Goal: Task Accomplishment & Management: Complete application form

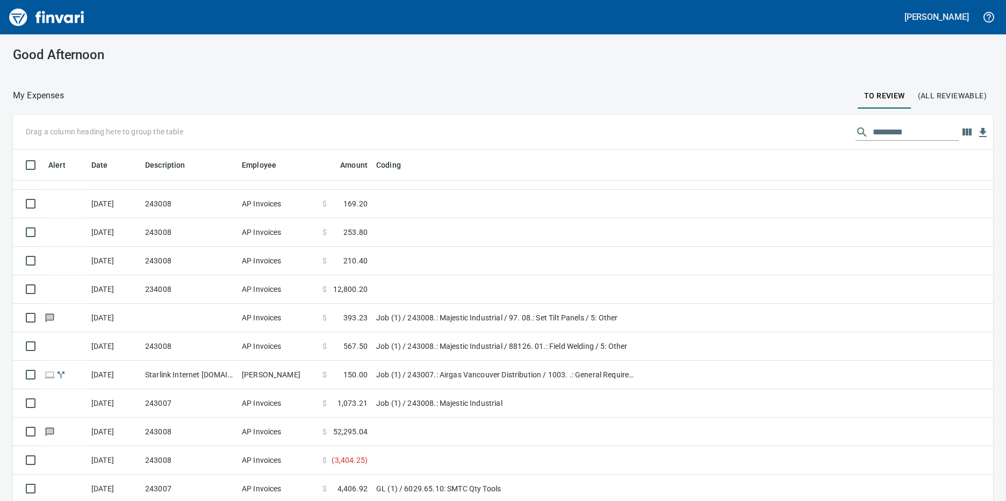
scroll to position [375, 956]
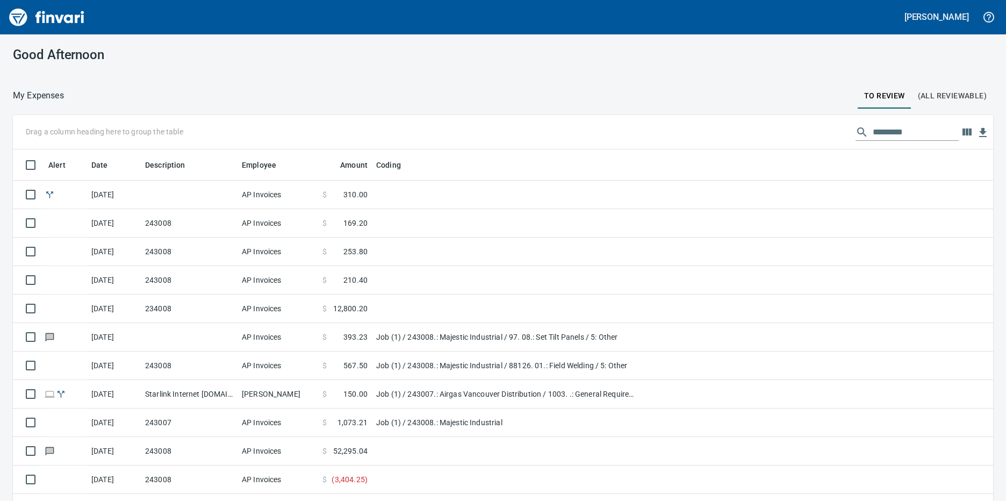
scroll to position [1, 1]
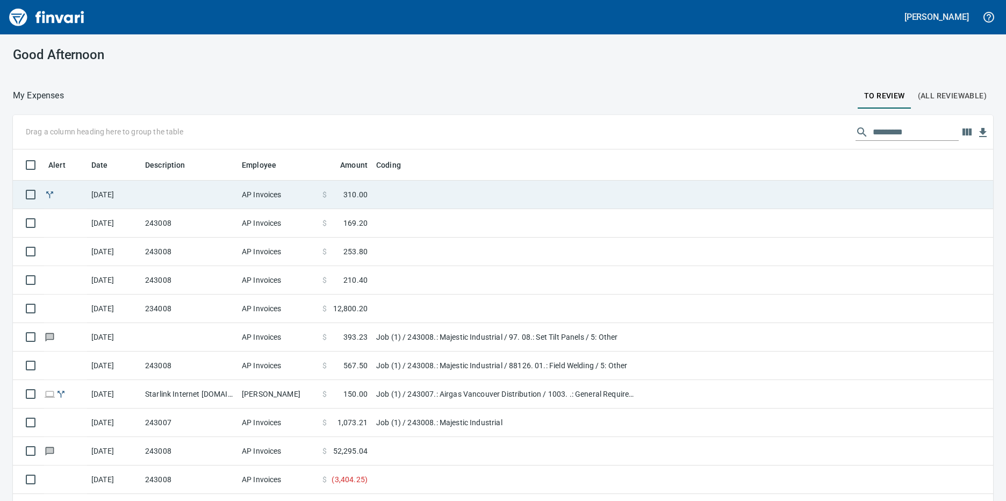
click at [184, 199] on td at bounding box center [189, 195] width 97 height 28
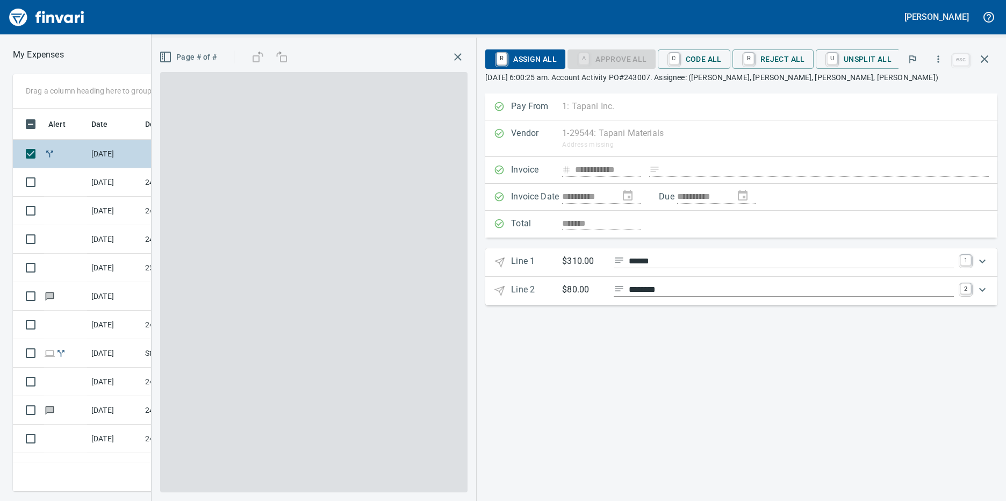
scroll to position [375, 695]
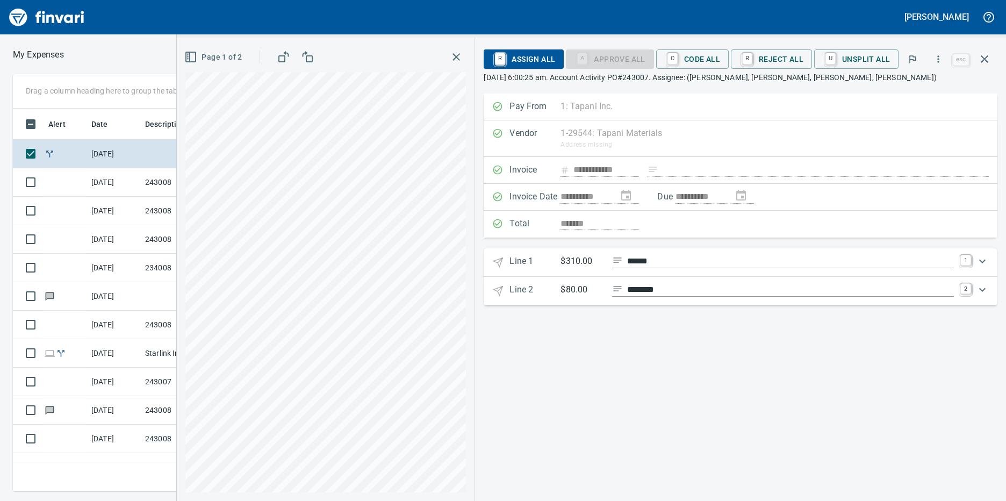
click at [579, 259] on p "$310.00" at bounding box center [582, 261] width 43 height 13
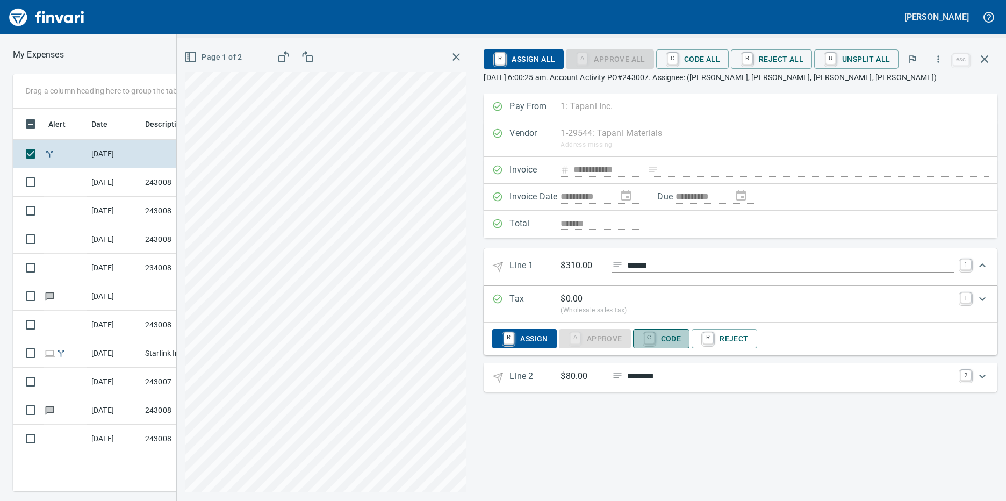
click at [680, 335] on span "C Code" at bounding box center [662, 338] width 40 height 18
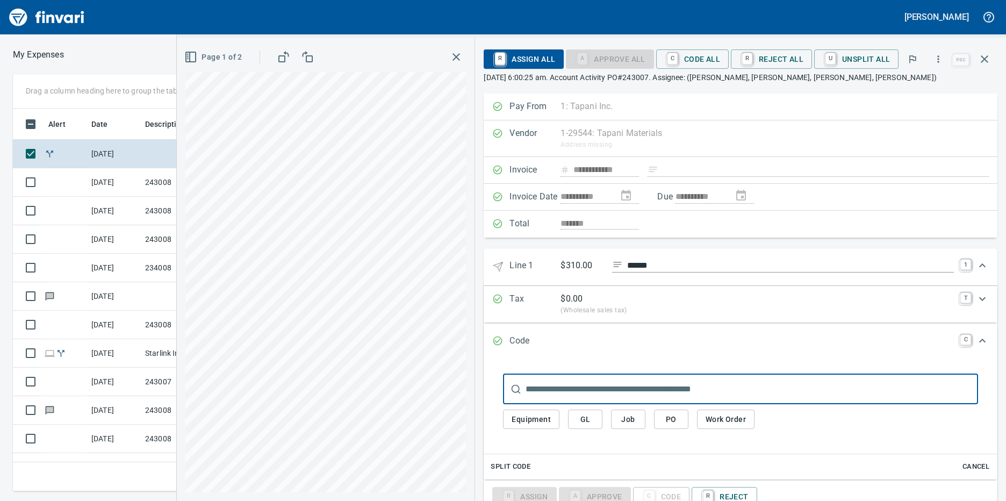
click at [628, 422] on span "Job" at bounding box center [628, 419] width 17 height 13
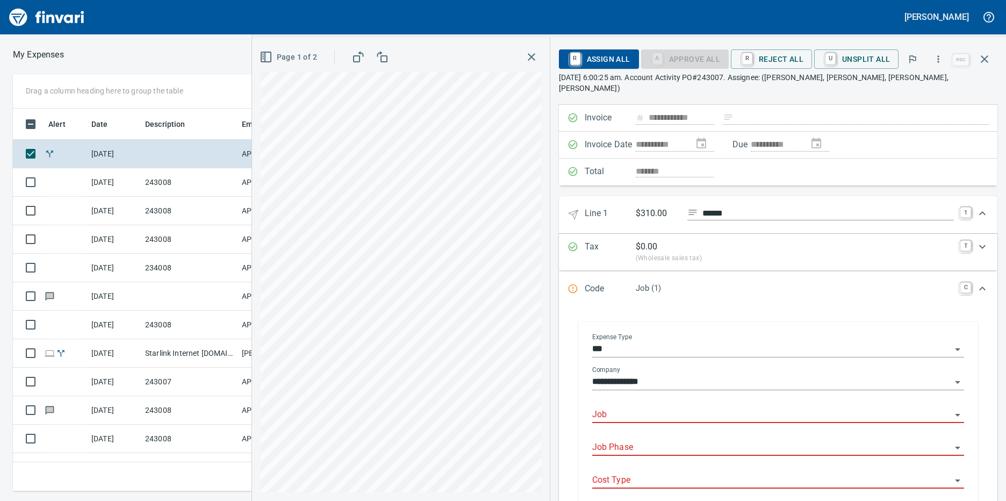
scroll to position [161, 0]
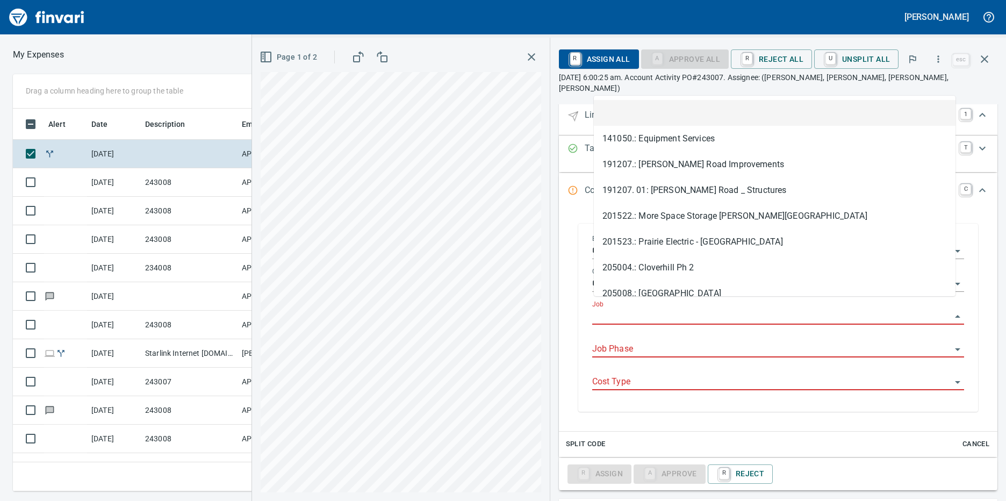
click at [621, 310] on input "Job" at bounding box center [771, 316] width 359 height 15
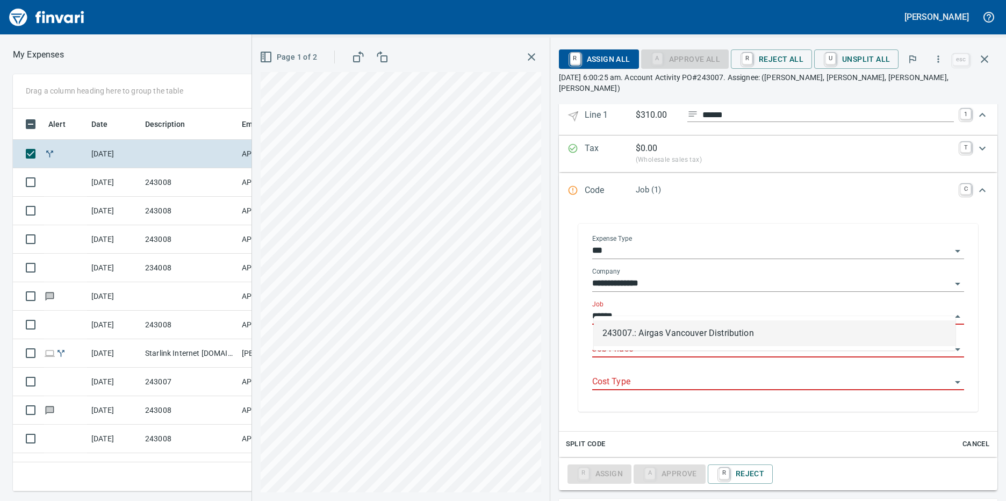
scroll to position [375, 695]
click at [630, 334] on li "243007.: Airgas Vancouver Distribution" at bounding box center [775, 333] width 362 height 26
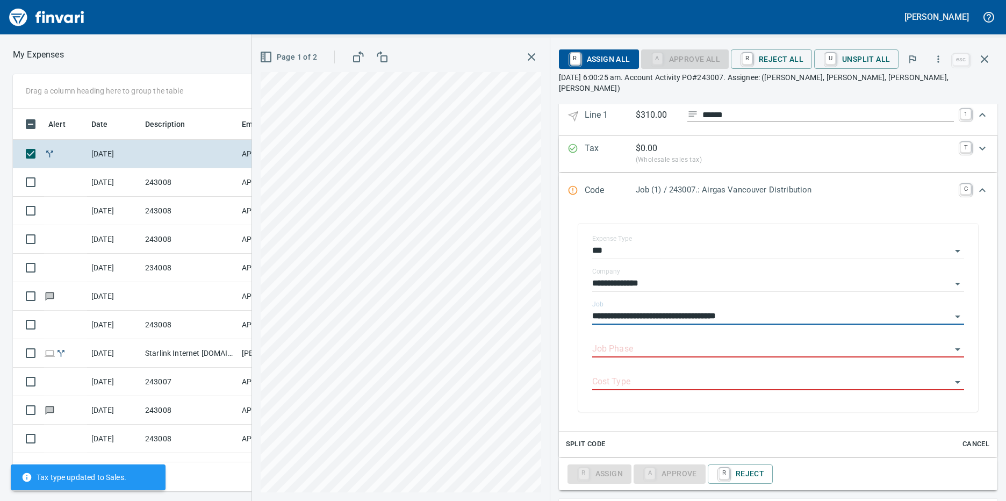
type input "**********"
click at [630, 342] on input "Job Phase" at bounding box center [771, 349] width 359 height 15
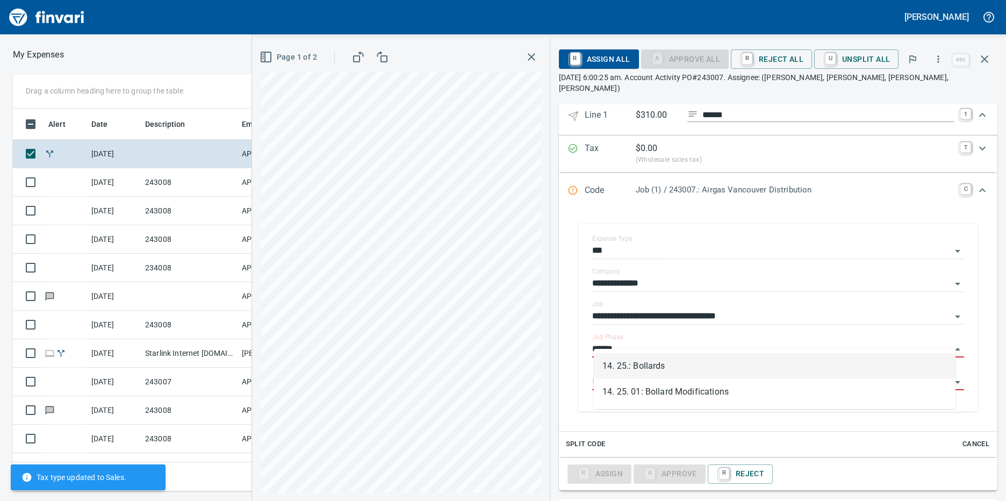
click at [647, 361] on li "14. 25.: Bollards" at bounding box center [775, 366] width 362 height 26
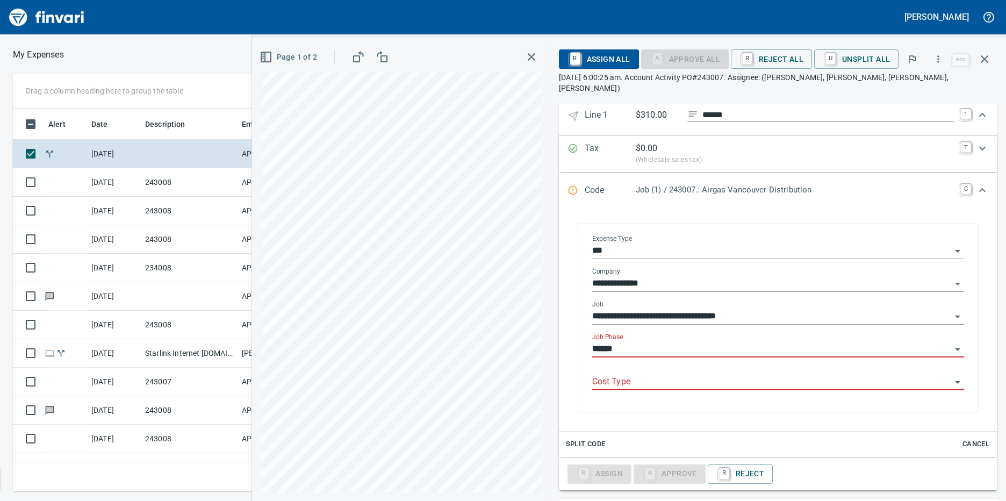
type input "**********"
click at [637, 375] on input "Cost Type" at bounding box center [771, 382] width 359 height 15
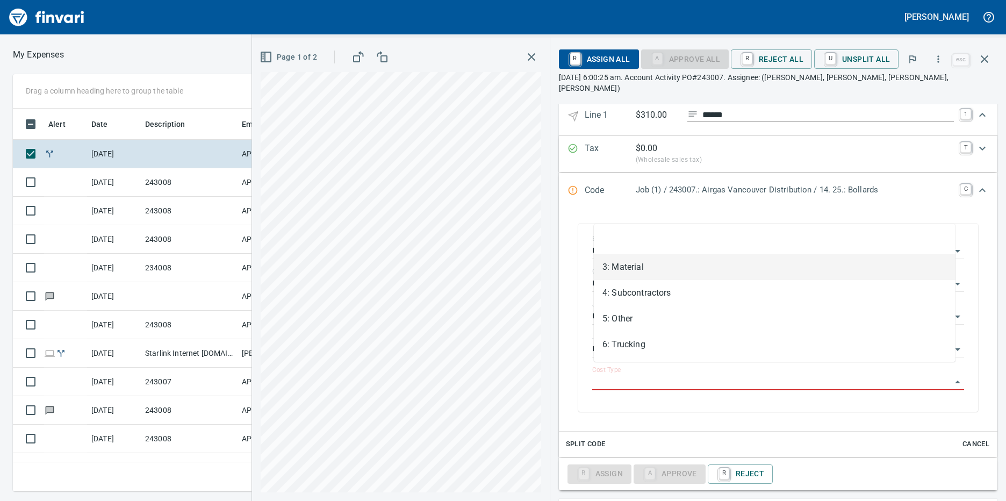
click at [630, 271] on li "3: Material" at bounding box center [775, 267] width 362 height 26
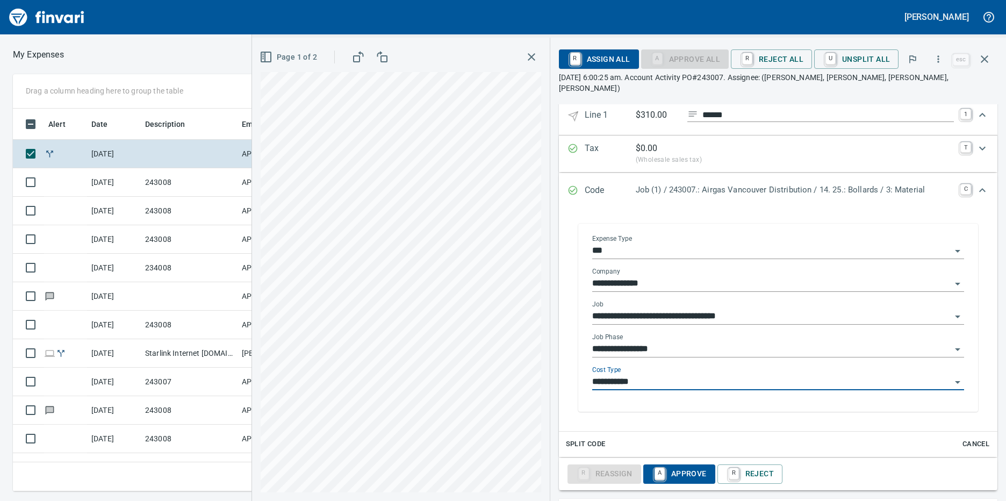
type input "**********"
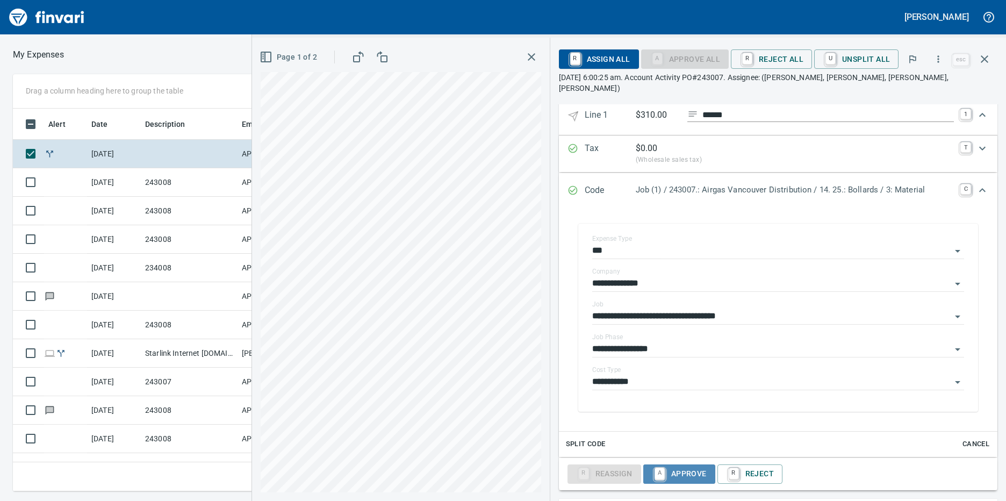
click at [681, 465] on span "A Approve" at bounding box center [679, 474] width 55 height 18
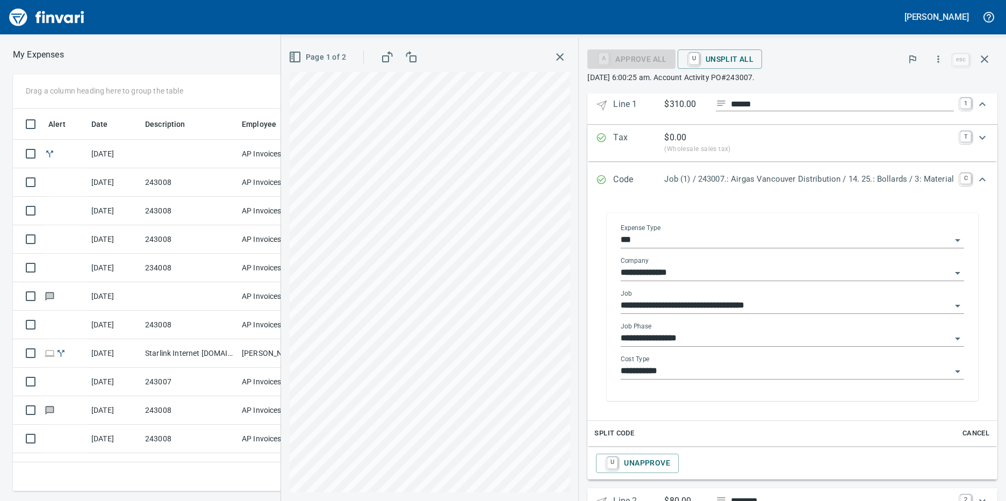
scroll to position [196, 0]
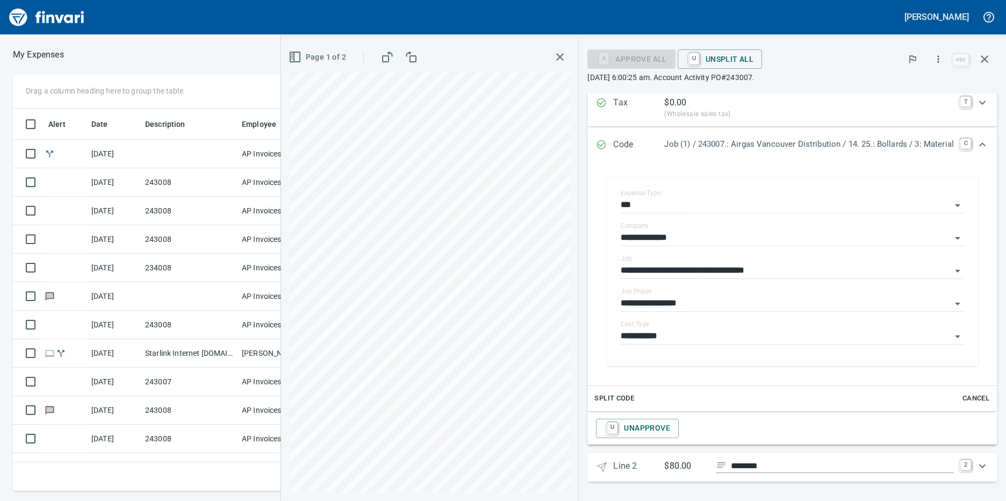
click at [623, 466] on p "Line 2" at bounding box center [638, 467] width 51 height 16
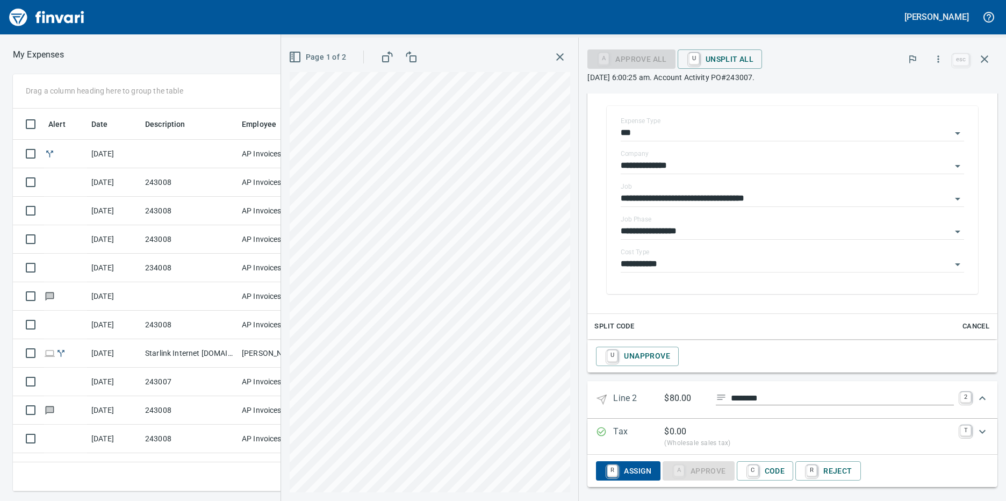
scroll to position [274, 0]
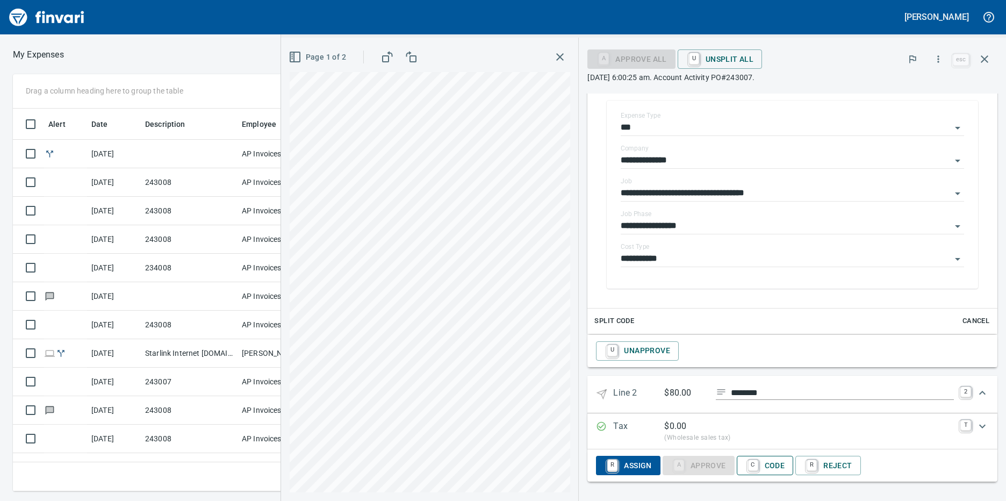
click at [762, 459] on span "C Code" at bounding box center [765, 466] width 40 height 18
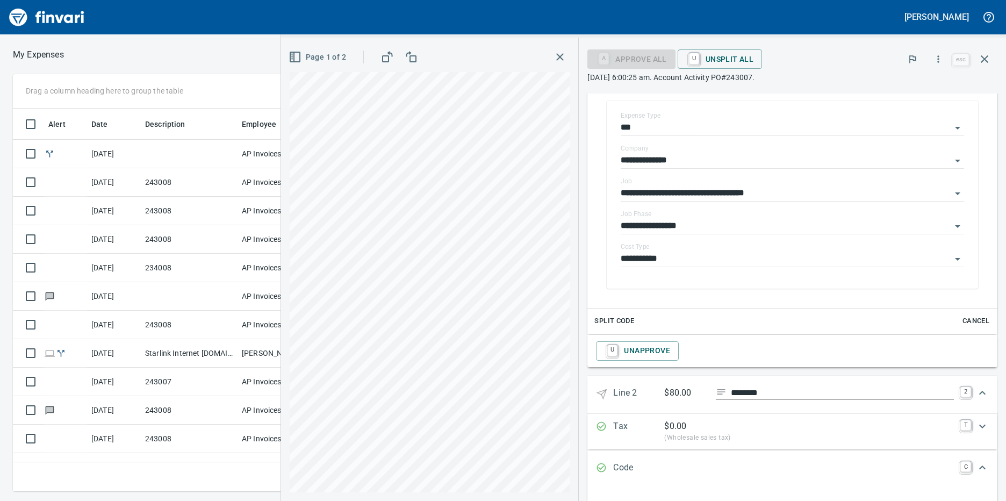
scroll to position [432, 0]
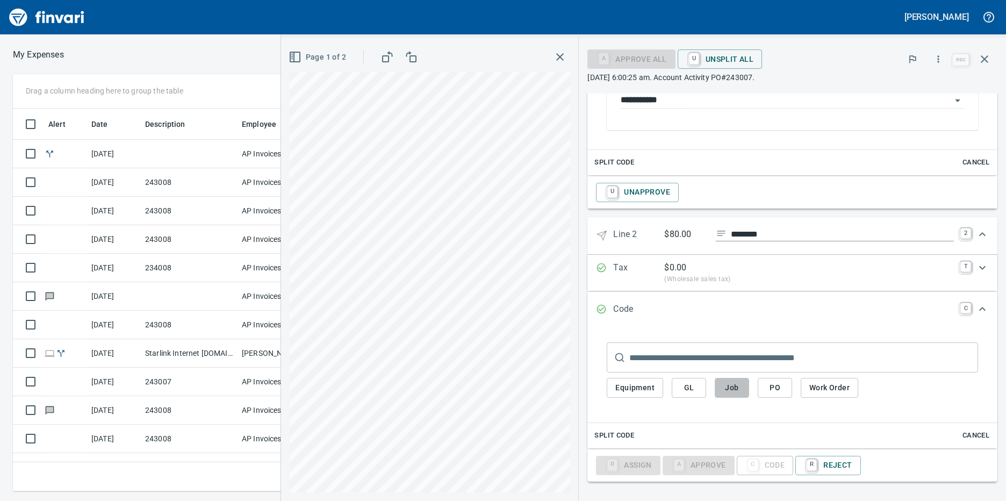
click at [730, 385] on span "Job" at bounding box center [731, 387] width 17 height 13
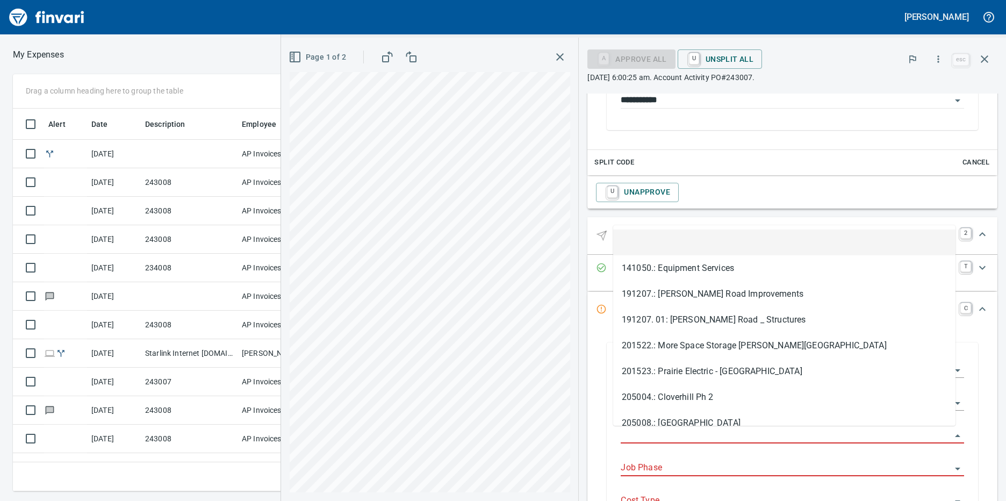
click at [631, 432] on input "Job" at bounding box center [786, 435] width 331 height 15
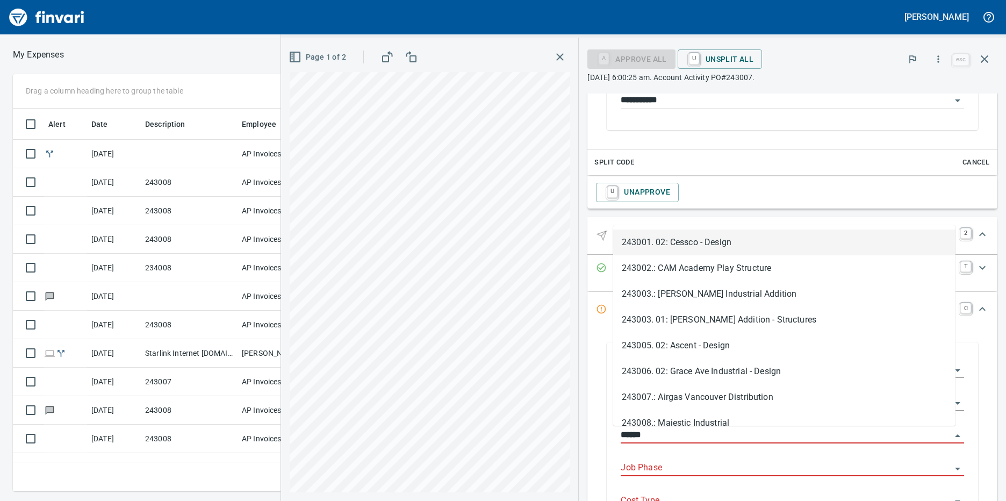
scroll to position [375, 695]
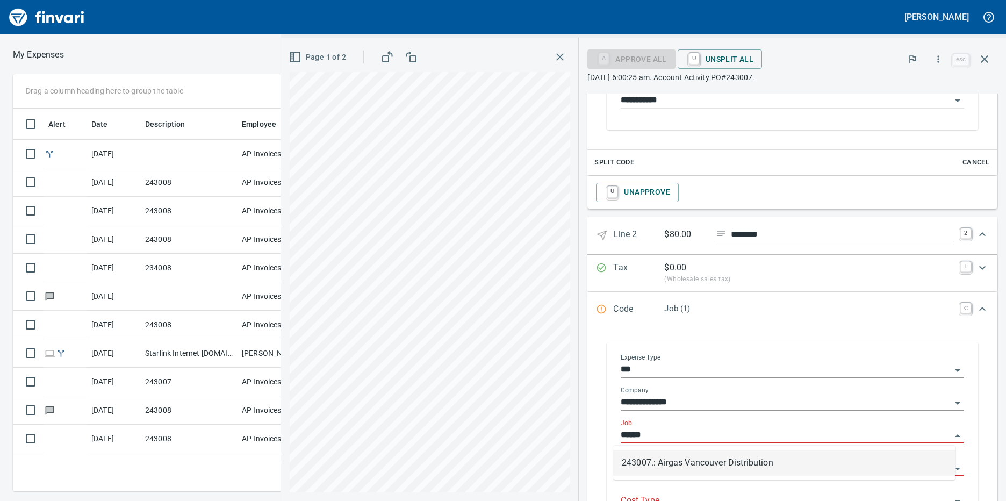
click at [664, 464] on li "243007.: Airgas Vancouver Distribution" at bounding box center [784, 463] width 342 height 26
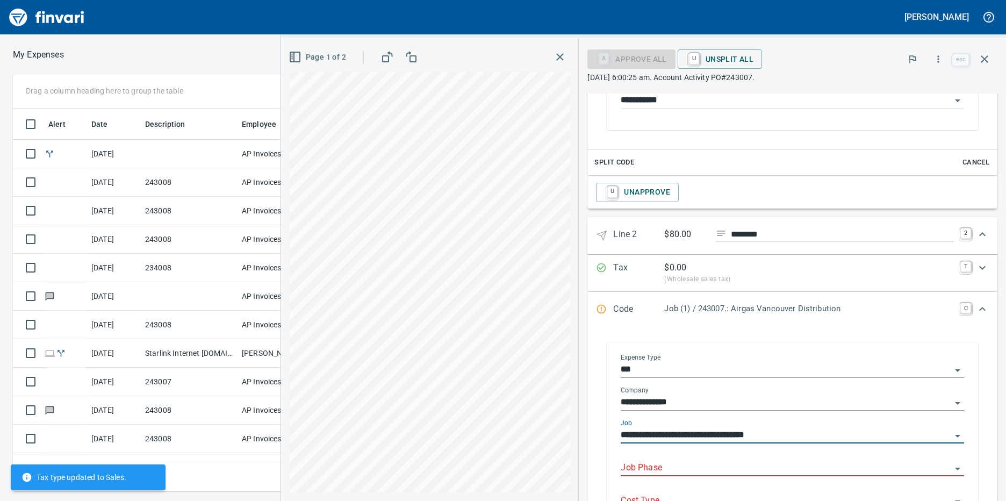
scroll to position [486, 0]
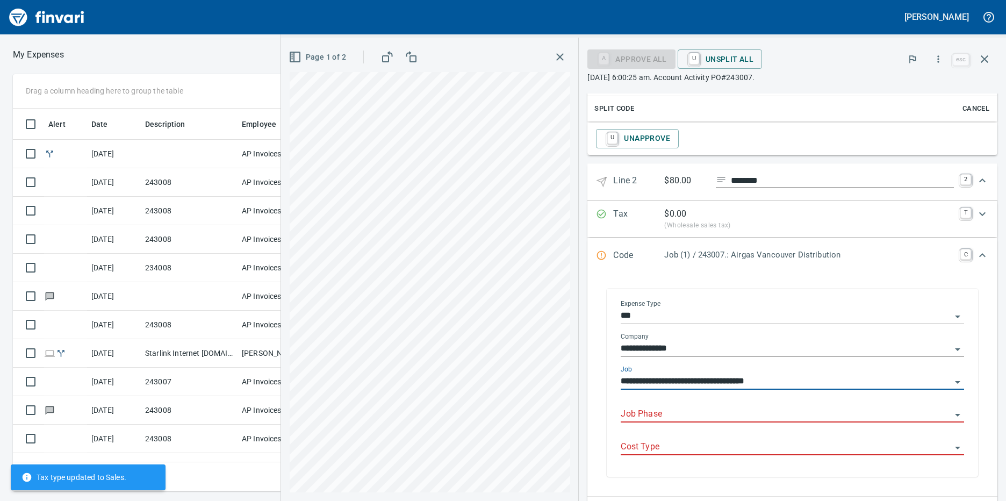
type input "**********"
click at [650, 415] on input "Job Phase" at bounding box center [786, 414] width 331 height 15
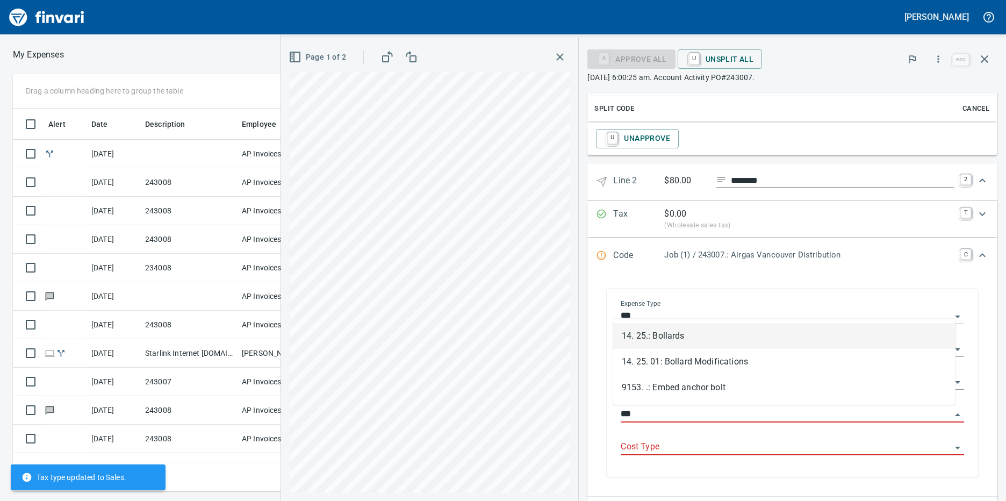
scroll to position [375, 695]
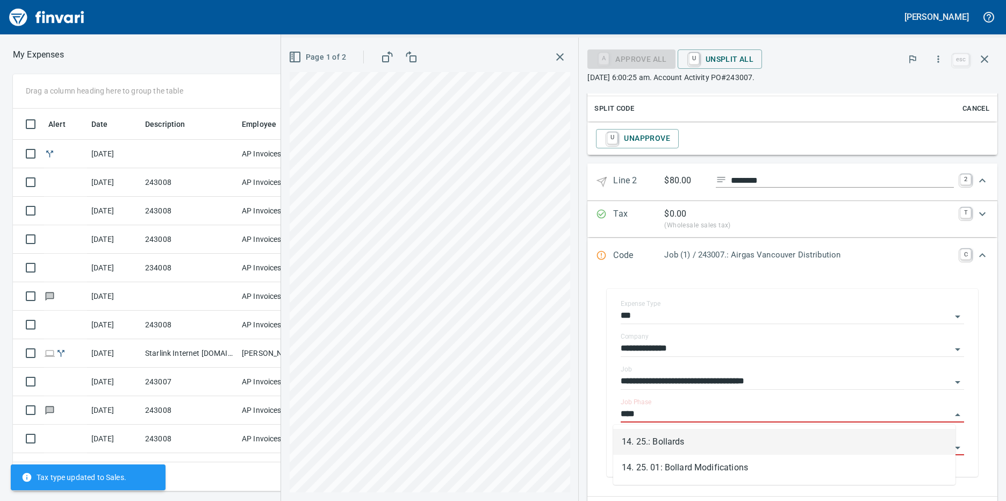
click at [650, 442] on li "14. 25.: Bollards" at bounding box center [784, 442] width 342 height 26
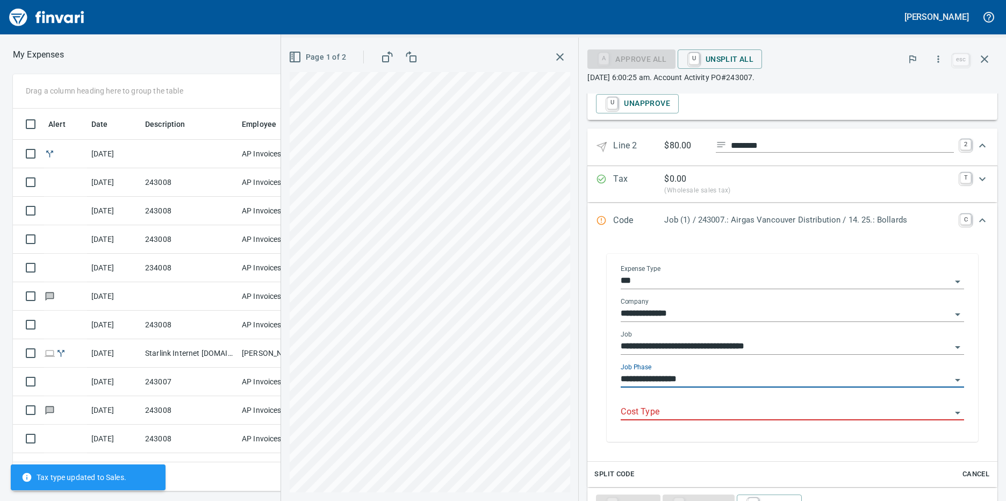
scroll to position [559, 0]
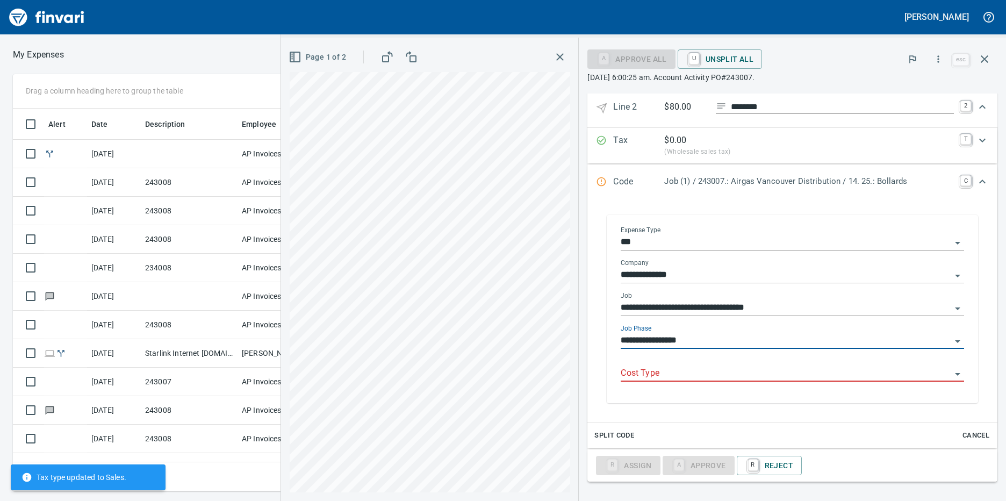
type input "**********"
click at [653, 377] on input "Cost Type" at bounding box center [786, 373] width 331 height 15
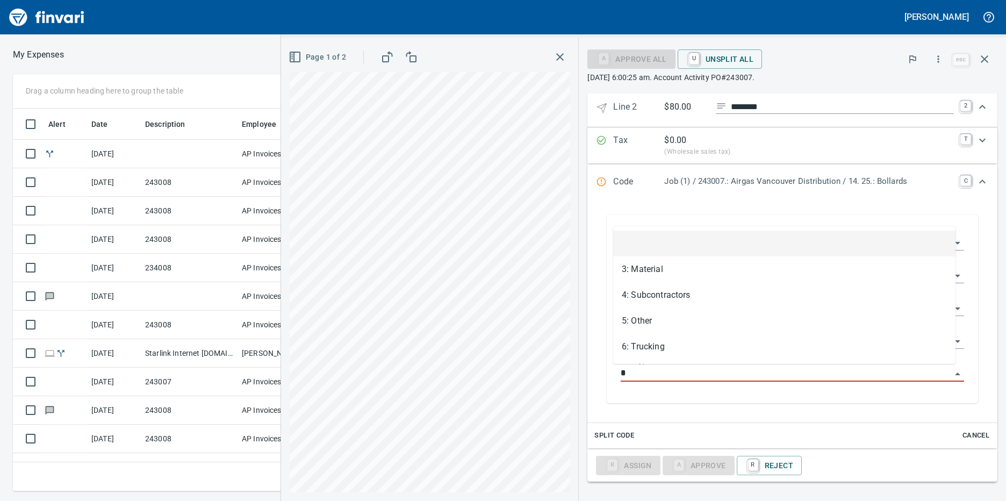
scroll to position [375, 695]
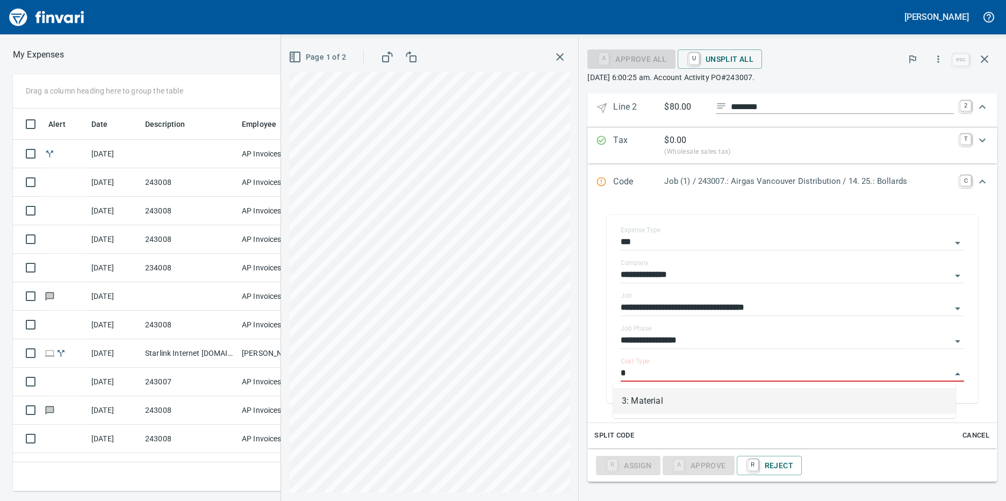
click at [650, 399] on li "3: Material" at bounding box center [784, 401] width 342 height 26
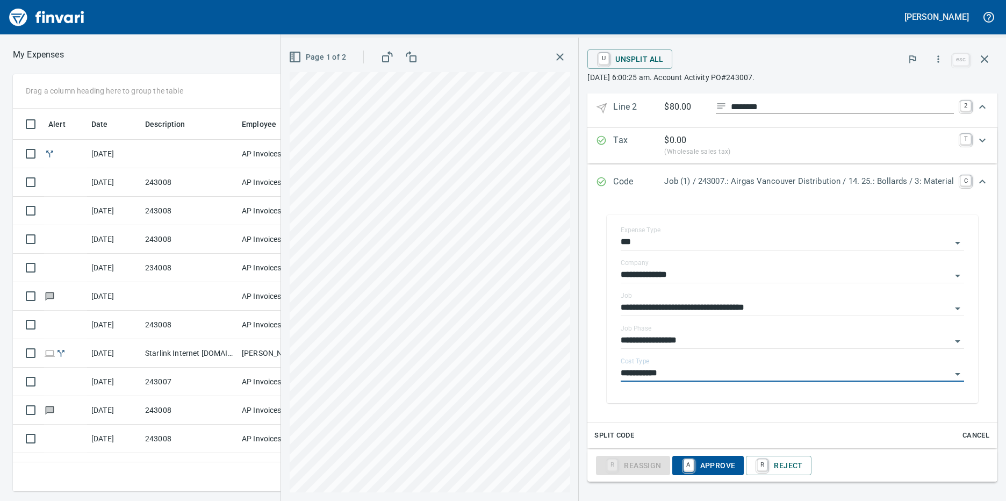
type input "**********"
click at [696, 465] on span "A Approve" at bounding box center [708, 465] width 55 height 18
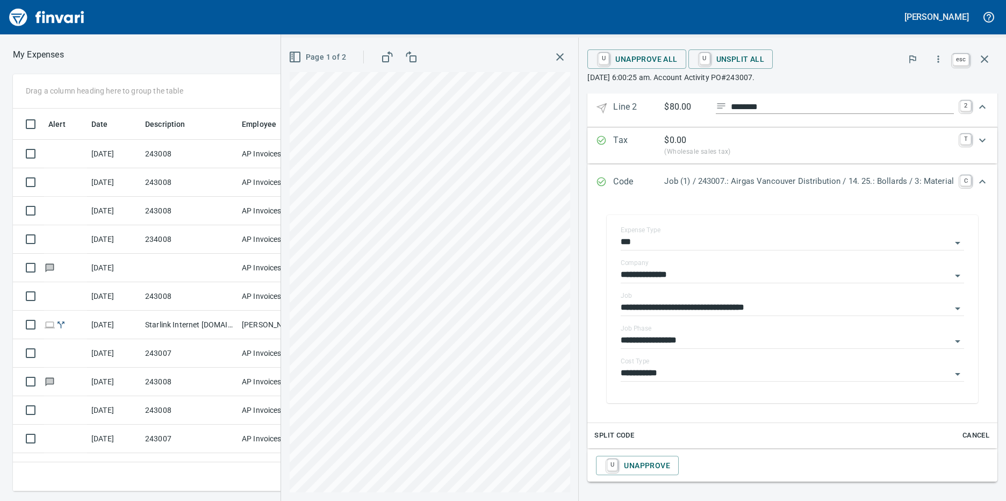
click at [987, 54] on icon "button" at bounding box center [984, 59] width 13 height 13
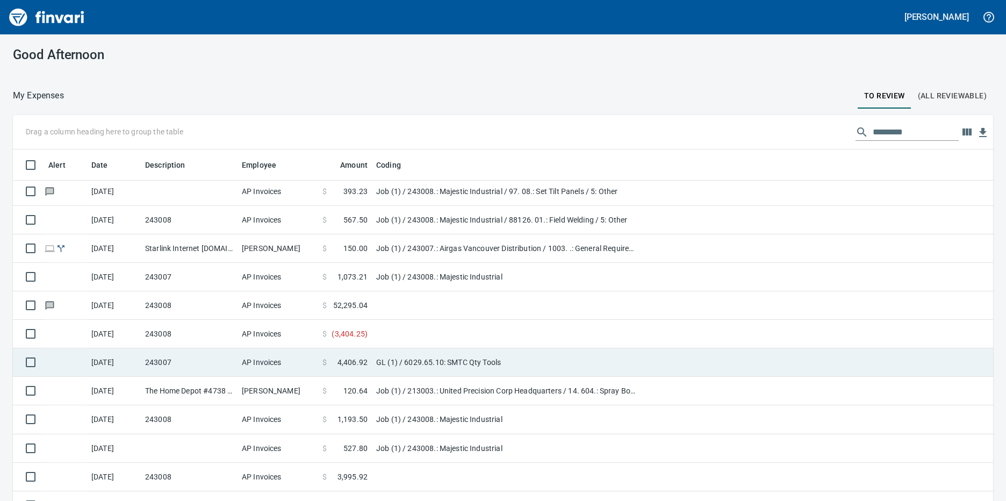
scroll to position [134, 0]
